Goal: Information Seeking & Learning: Learn about a topic

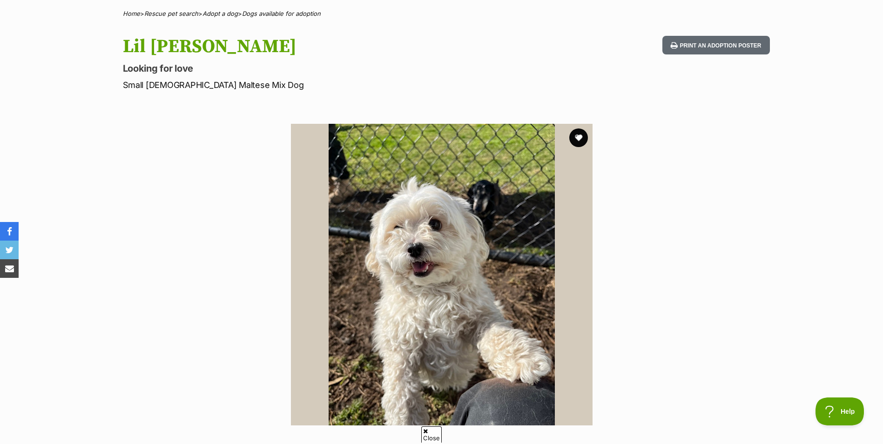
scroll to position [80, 0]
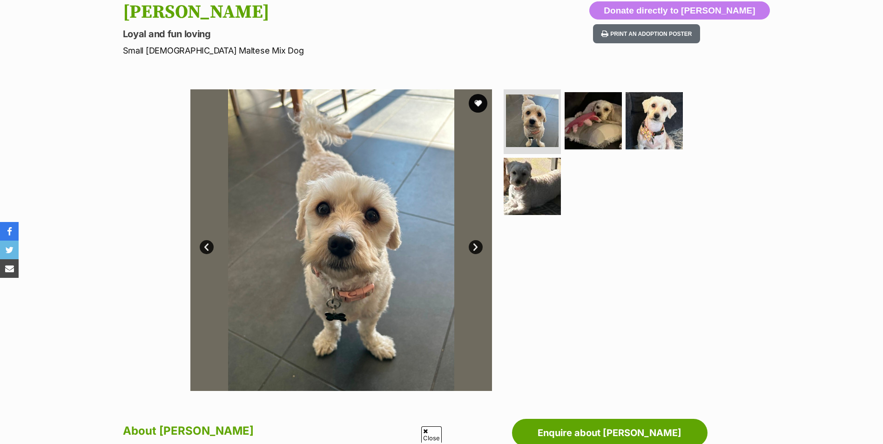
scroll to position [147, 0]
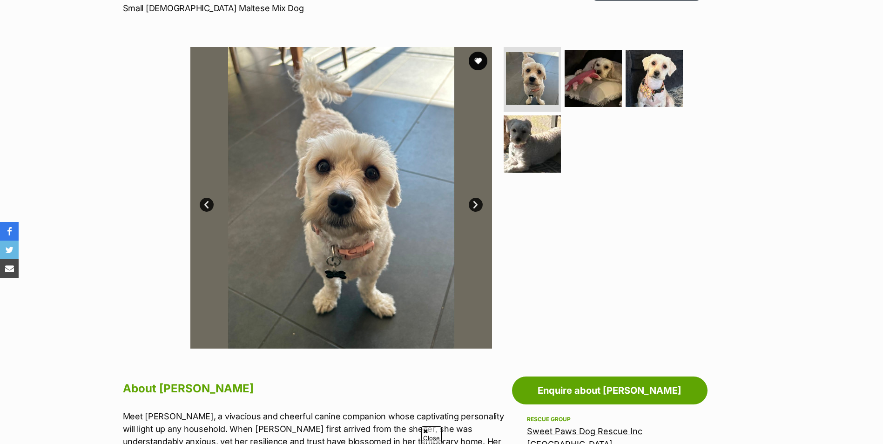
click at [487, 216] on img at bounding box center [341, 198] width 302 height 302
click at [476, 205] on link "Next" at bounding box center [476, 205] width 14 height 14
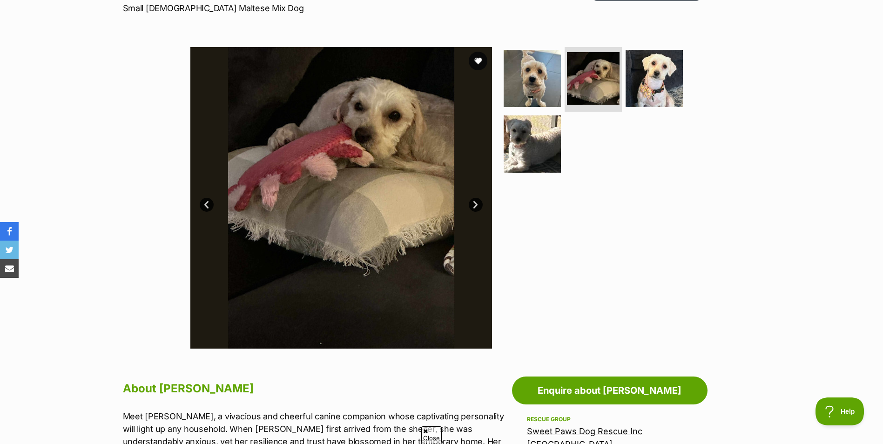
scroll to position [0, 0]
click at [476, 205] on link "Next" at bounding box center [476, 205] width 14 height 14
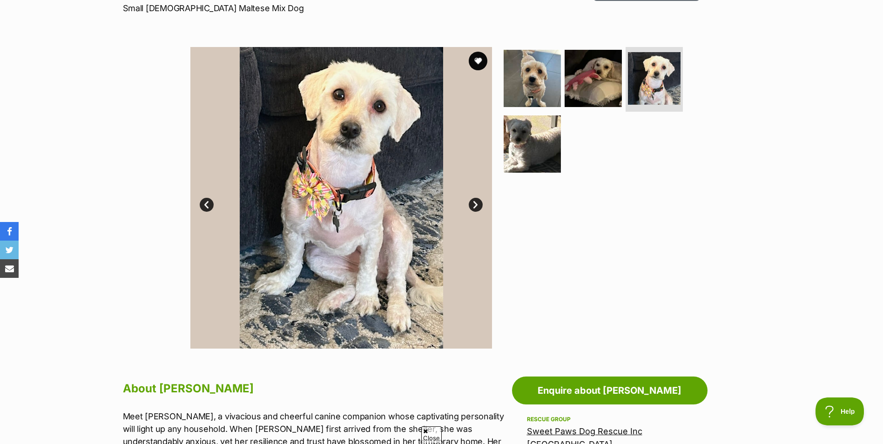
click at [476, 205] on link "Next" at bounding box center [476, 205] width 14 height 14
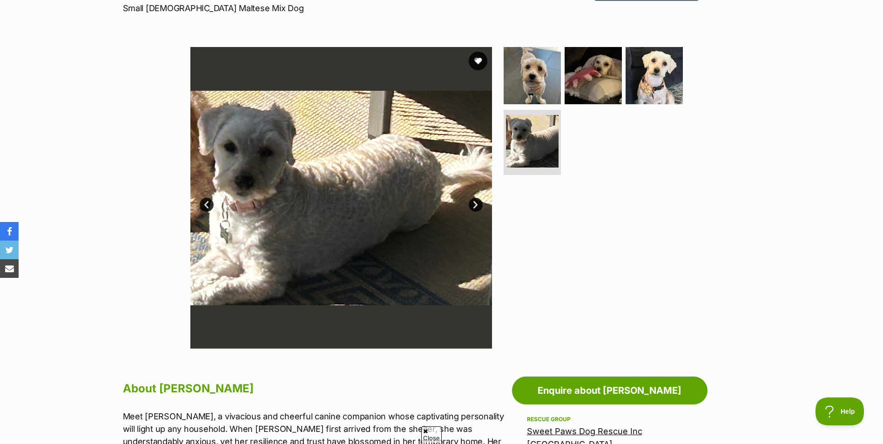
click at [476, 205] on link "Next" at bounding box center [476, 205] width 14 height 14
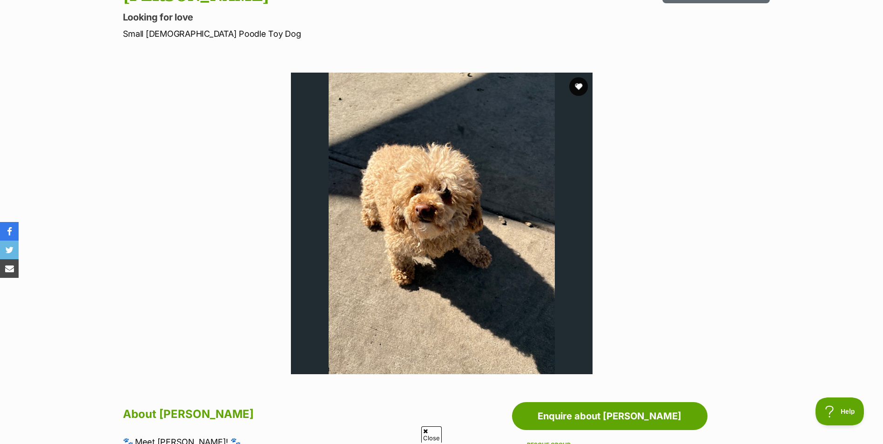
scroll to position [113, 0]
